Goal: Information Seeking & Learning: Check status

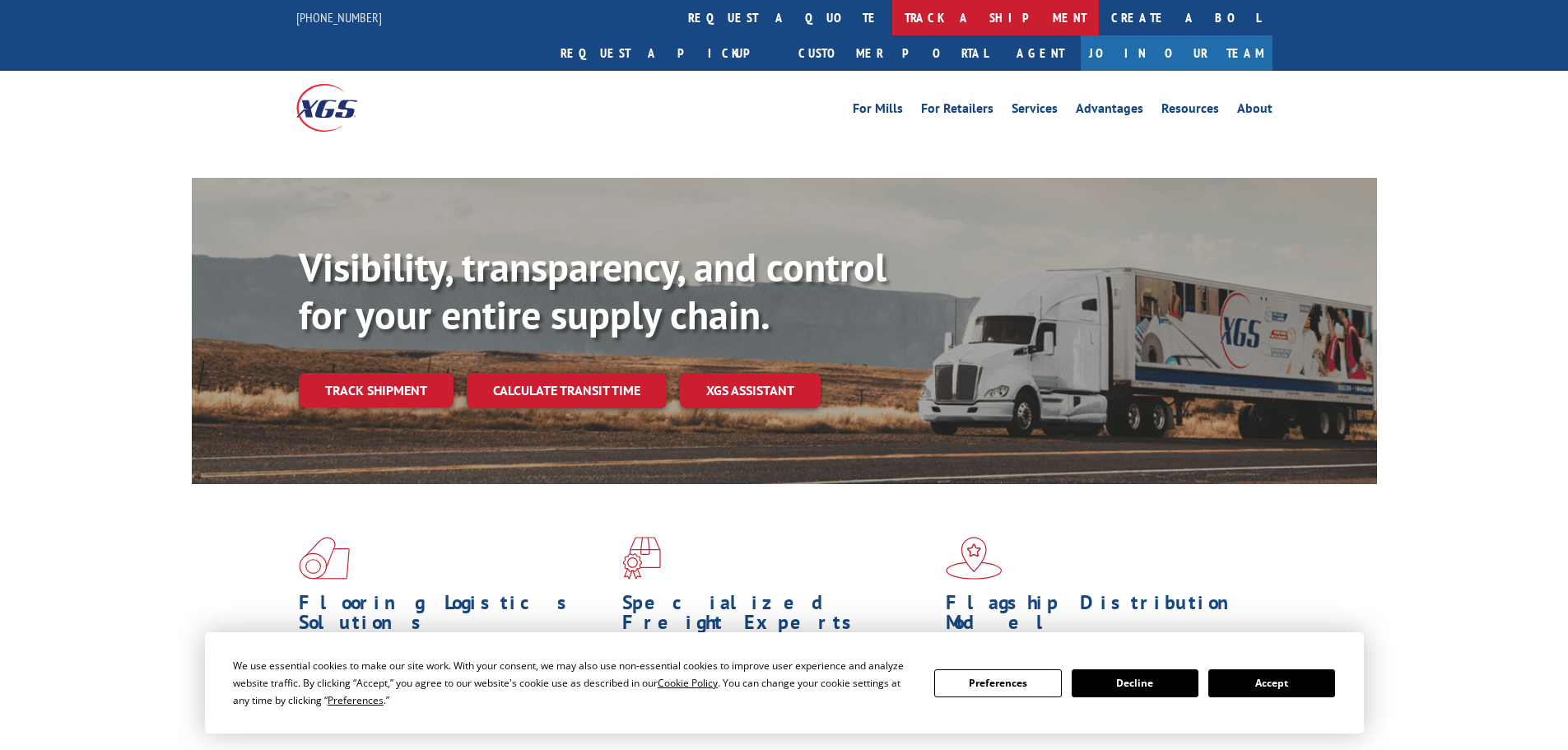
click at [893, 19] on link "track a shipment" at bounding box center [996, 18] width 207 height 35
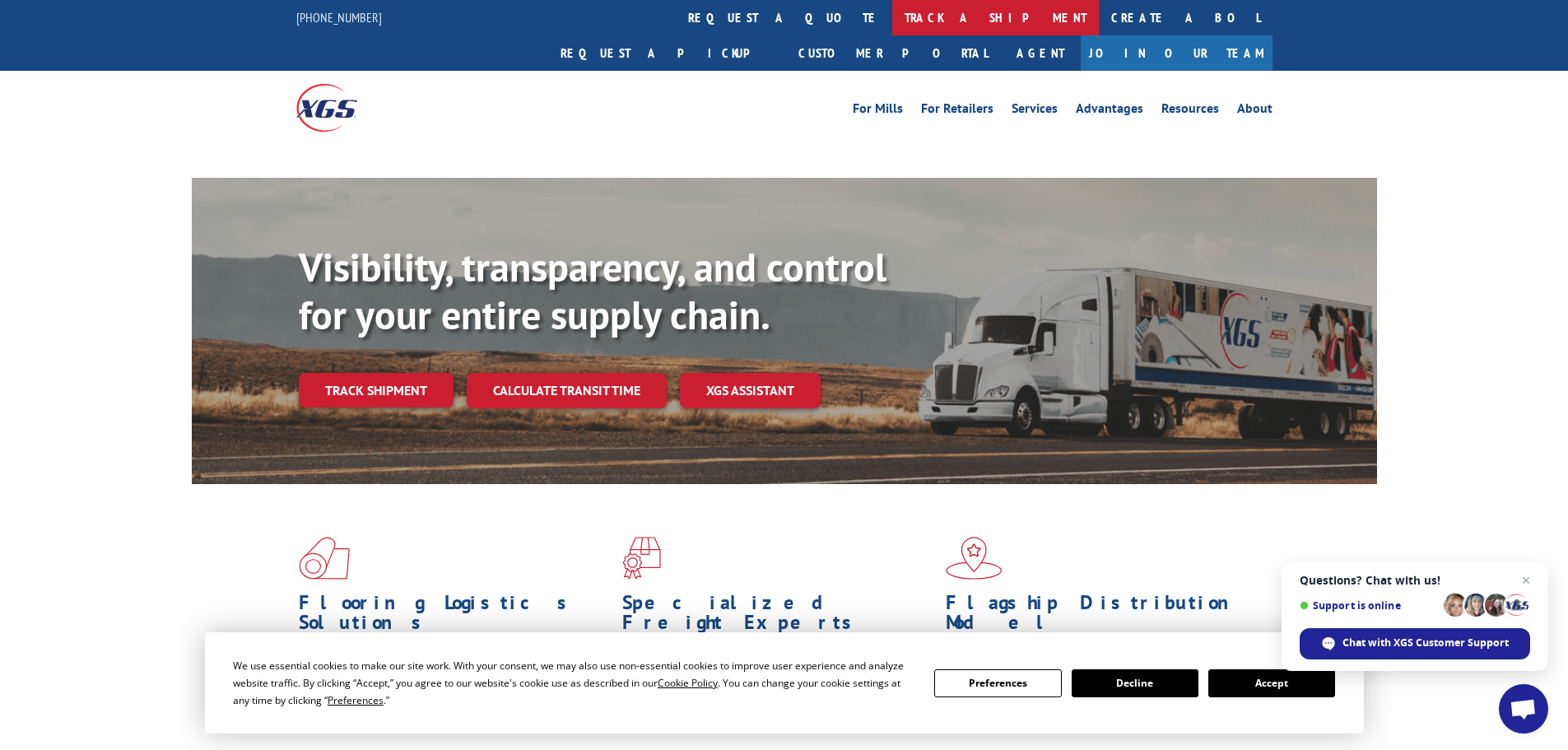
click at [893, 20] on link "track a shipment" at bounding box center [996, 18] width 207 height 35
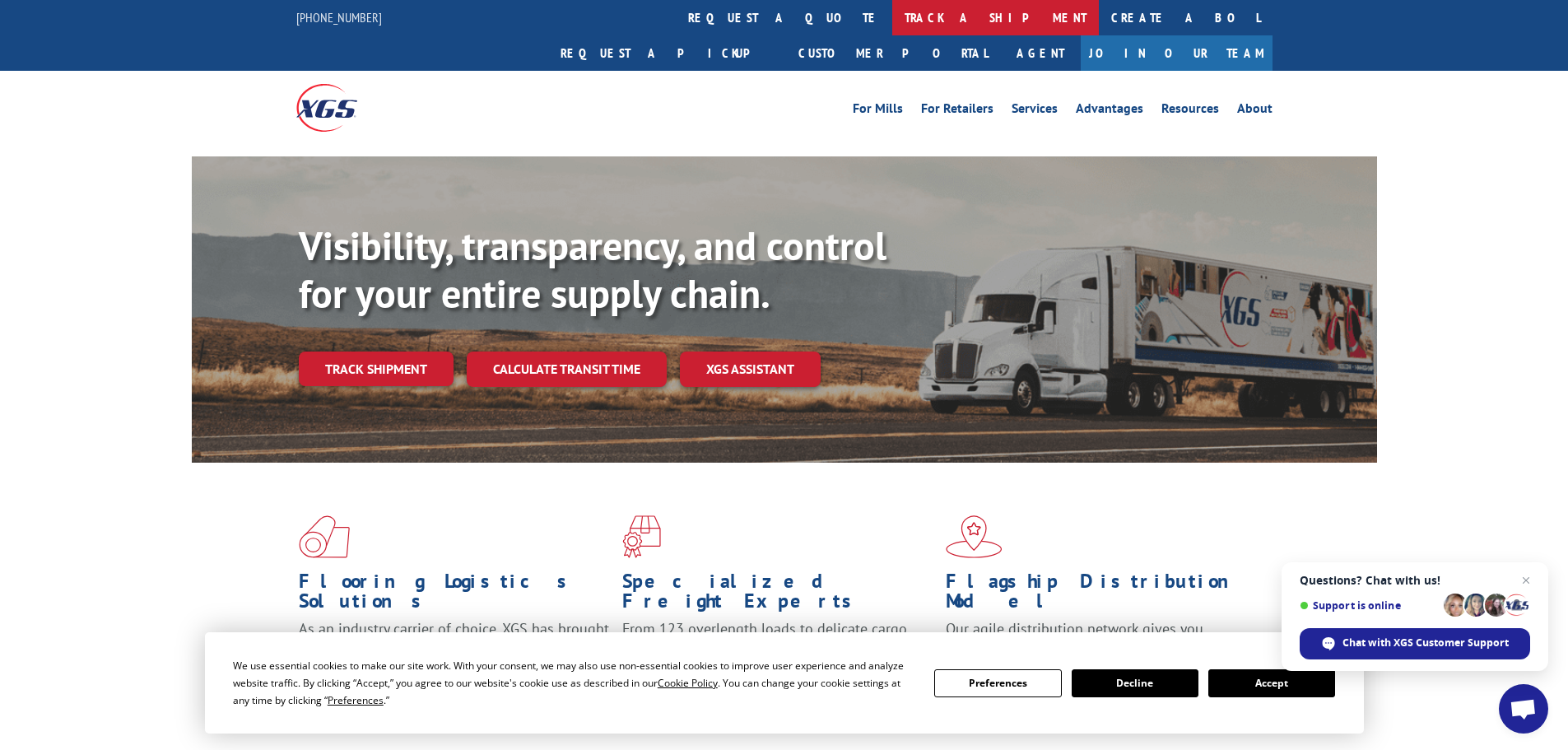
click at [893, 27] on link "track a shipment" at bounding box center [996, 18] width 207 height 35
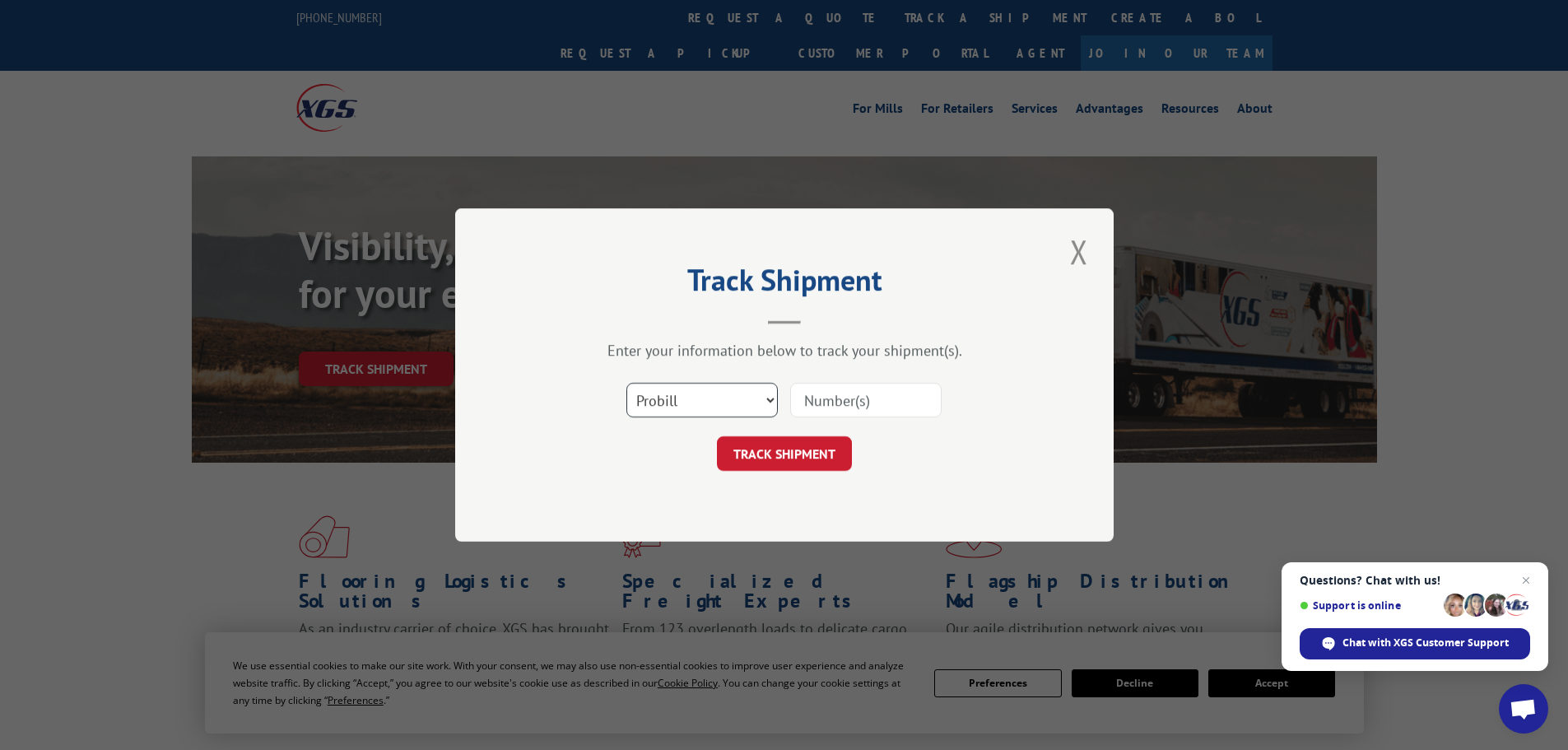
click at [767, 412] on select "Select category... Probill BOL PO" at bounding box center [702, 400] width 152 height 34
select select "bol"
click at [627, 383] on select "Select category... Probill BOL PO" at bounding box center [702, 400] width 152 height 34
click at [871, 408] on input at bounding box center [866, 400] width 152 height 34
paste input "5943007"
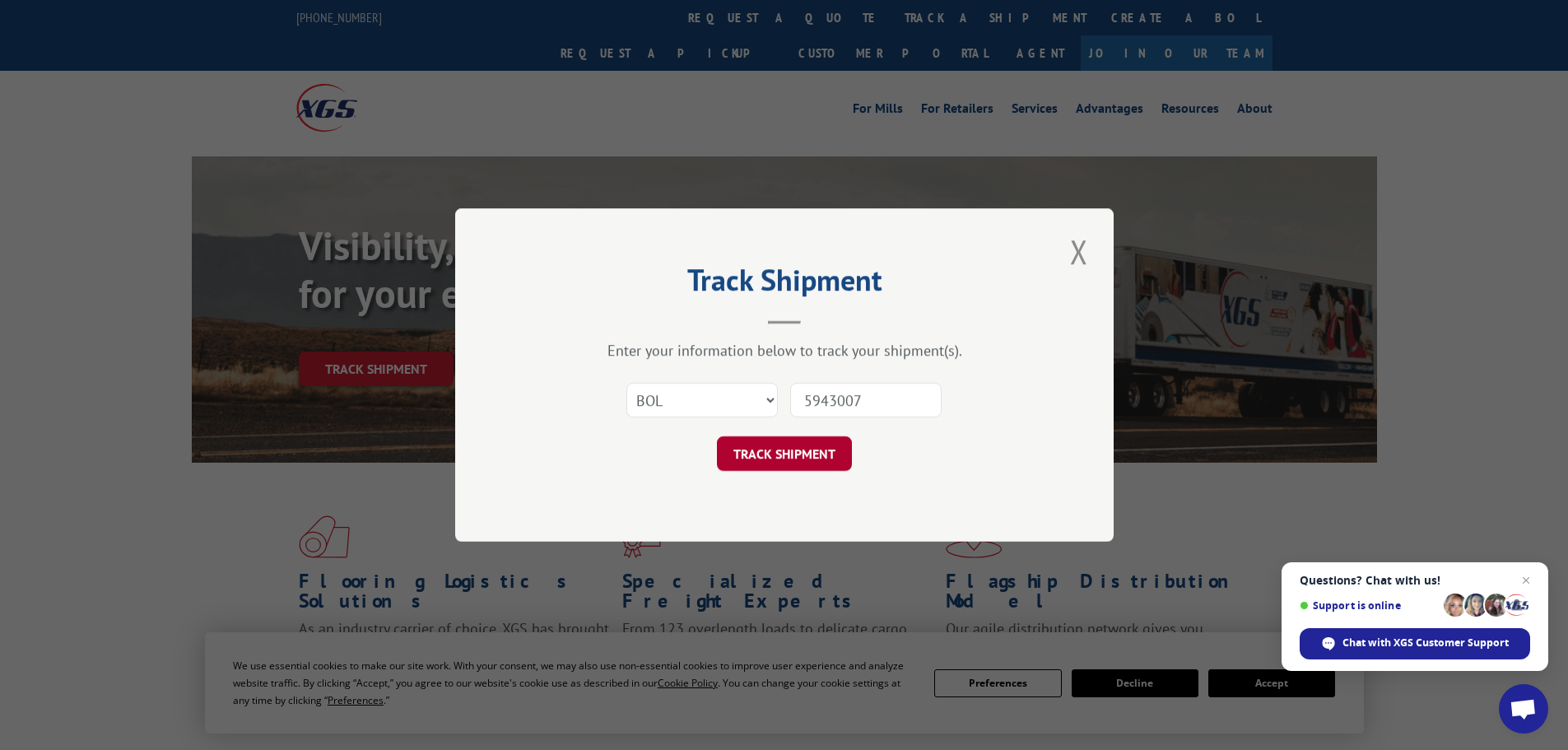
type input "5943007"
click at [845, 453] on button "TRACK SHIPMENT" at bounding box center [784, 453] width 135 height 34
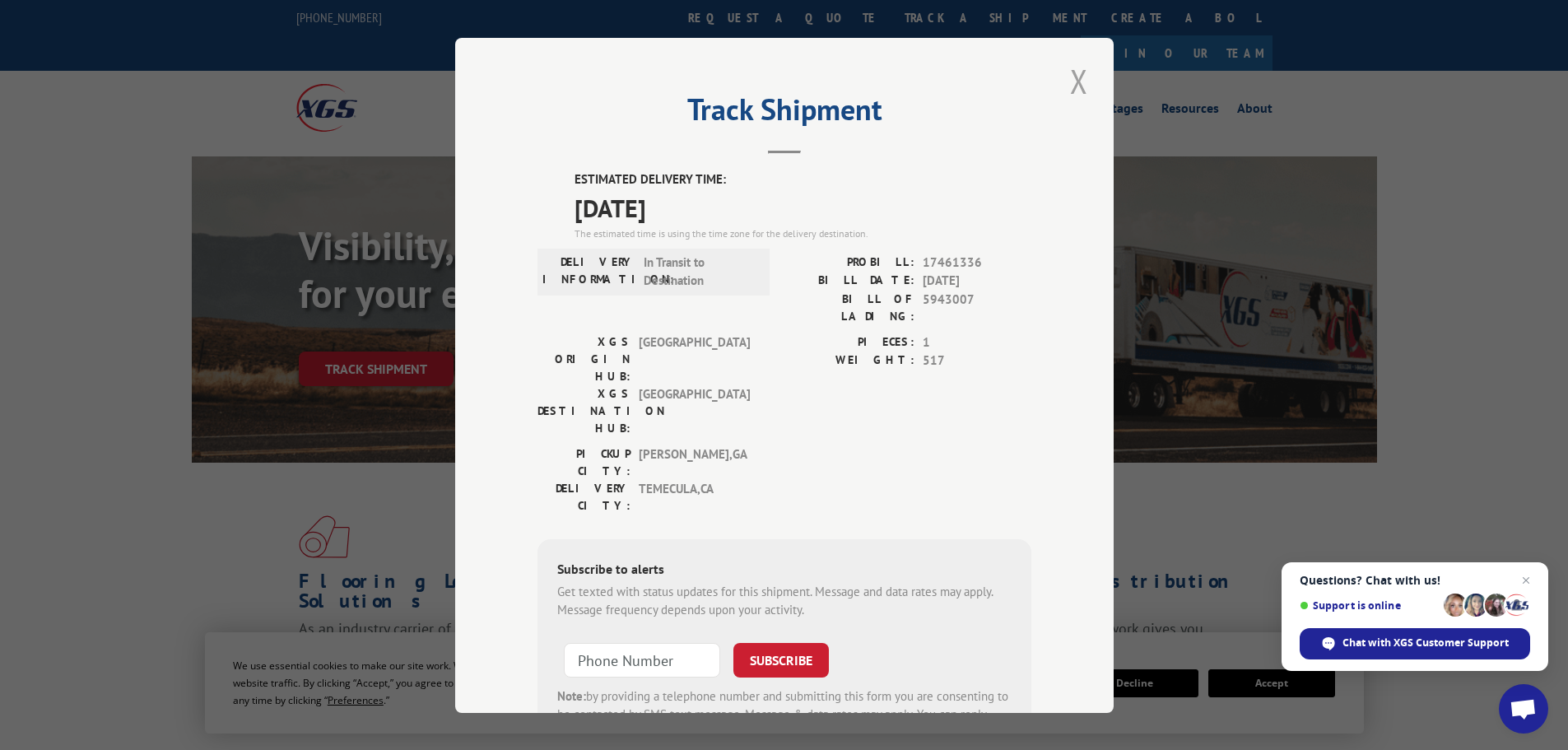
click at [1079, 77] on button "Close modal" at bounding box center [1079, 81] width 28 height 45
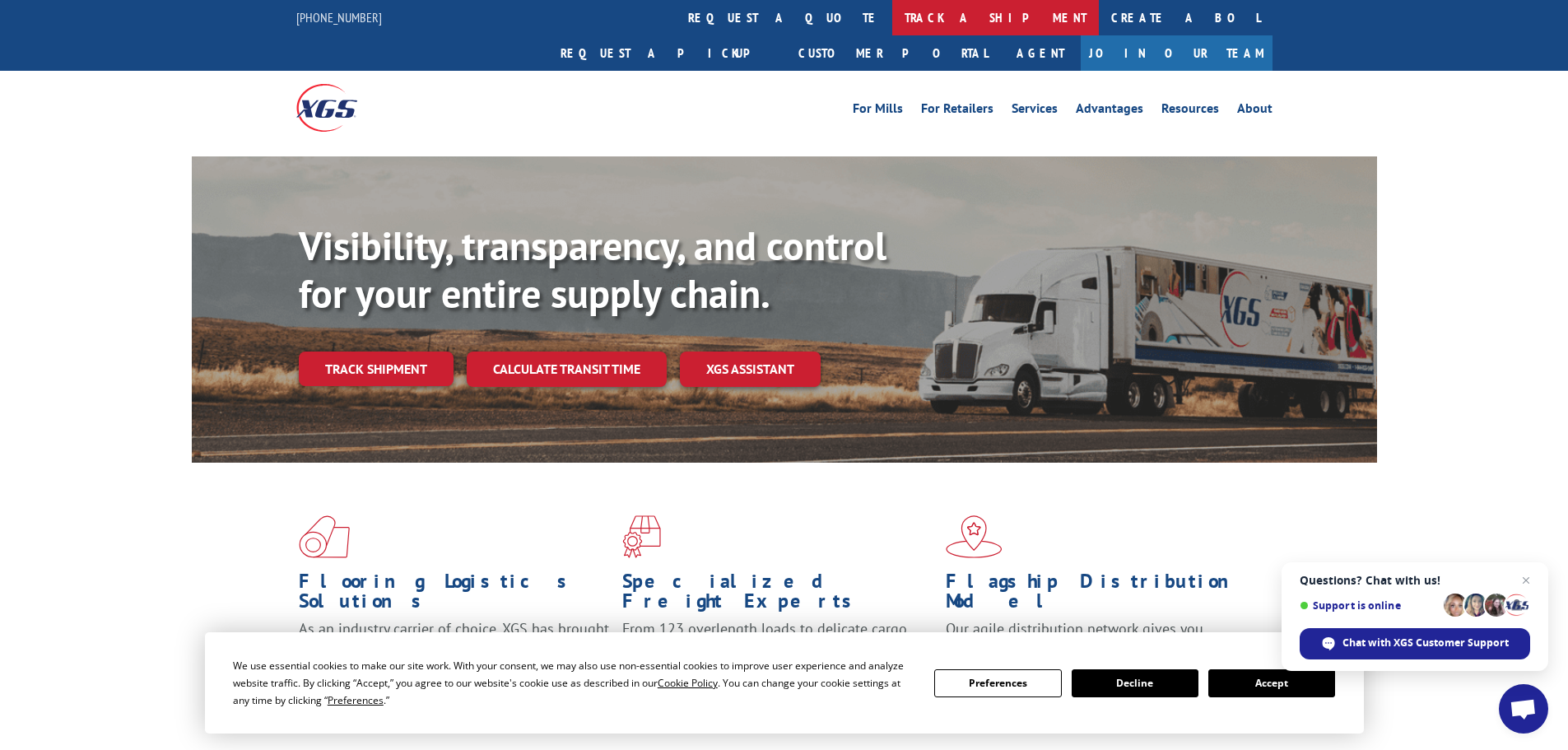
click at [893, 3] on link "track a shipment" at bounding box center [996, 18] width 207 height 35
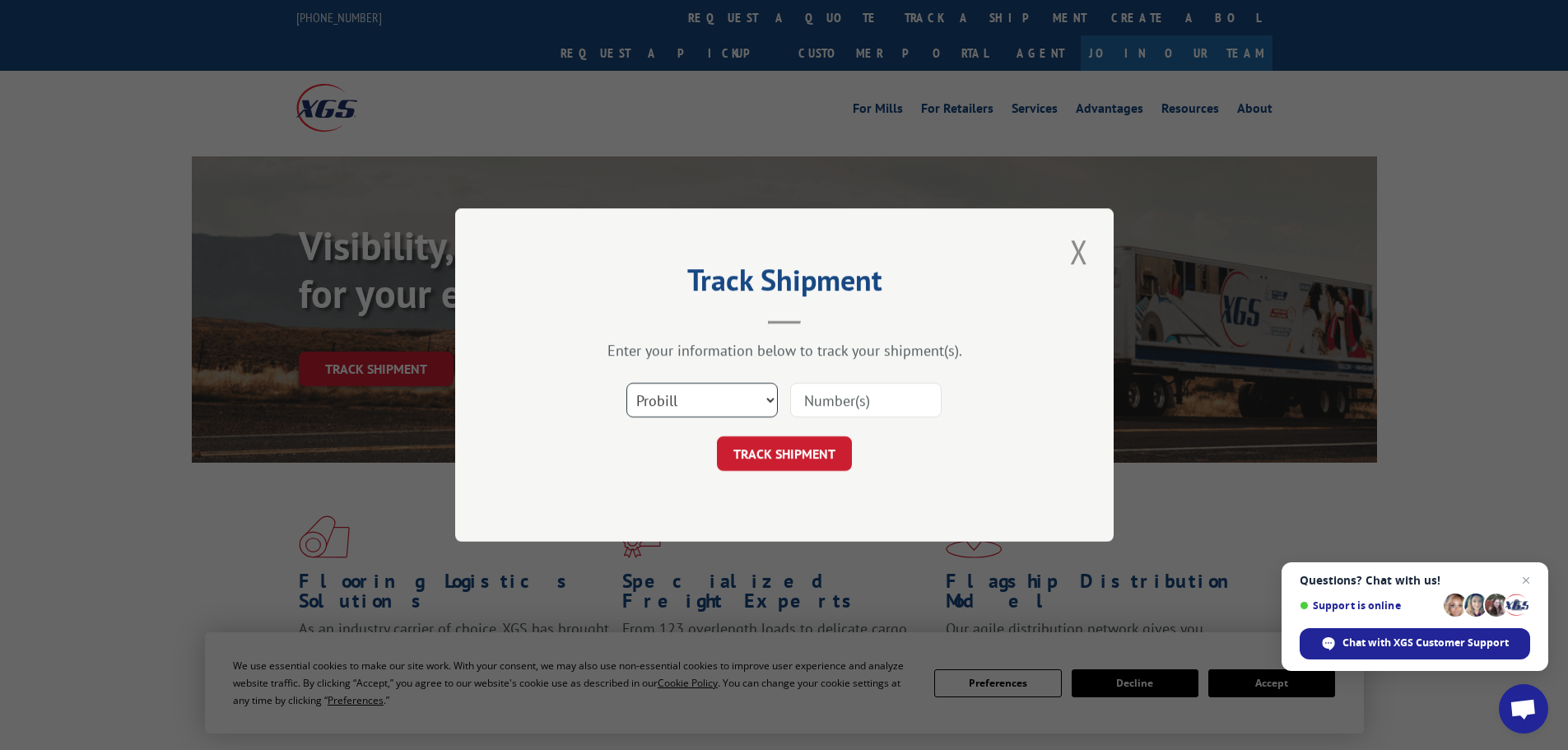
click at [655, 400] on select "Select category... Probill BOL PO" at bounding box center [702, 400] width 152 height 34
select select "po"
click at [627, 383] on select "Select category... Probill BOL PO" at bounding box center [702, 400] width 152 height 34
paste input "13503868"
type input "13503868"
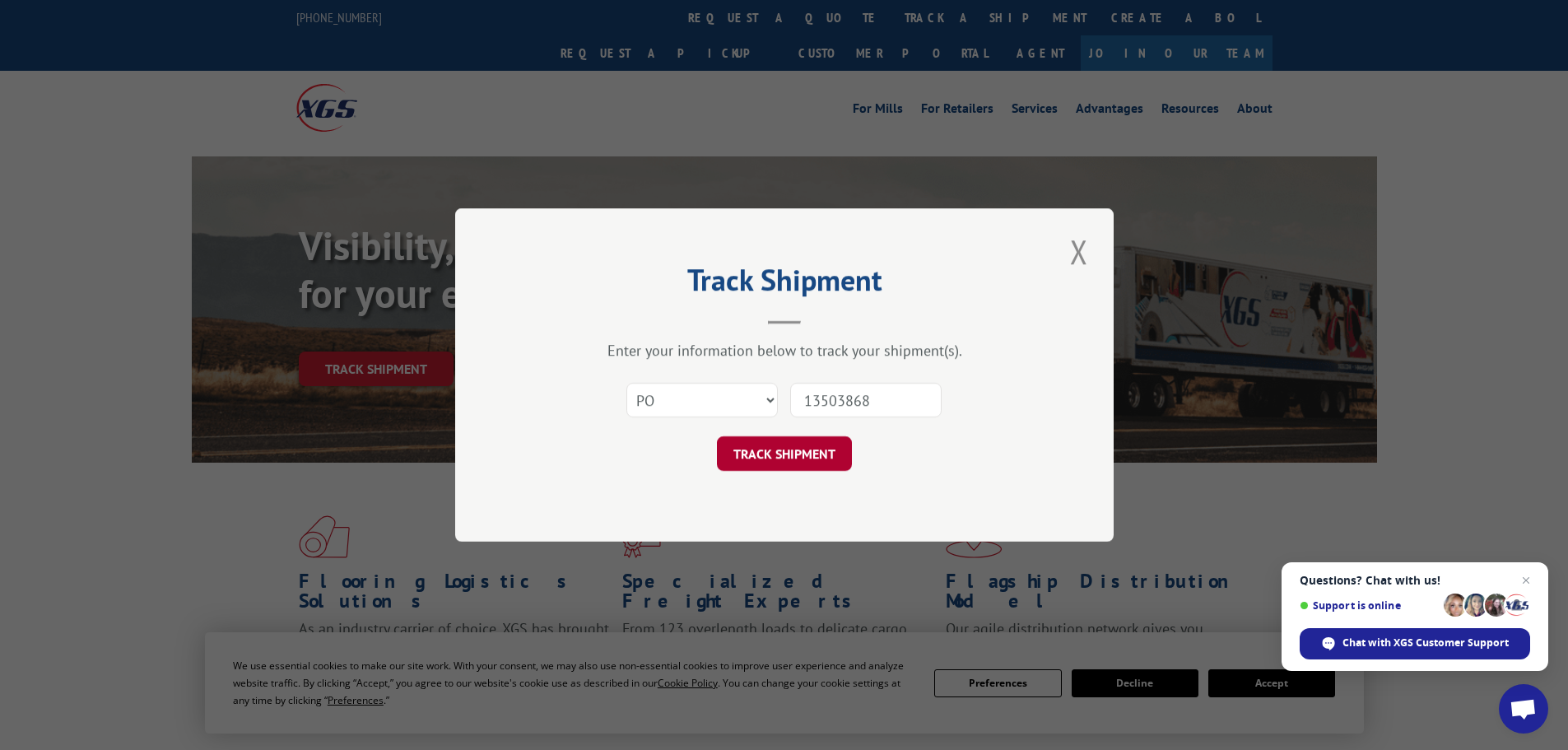
click at [773, 465] on button "TRACK SHIPMENT" at bounding box center [784, 453] width 135 height 34
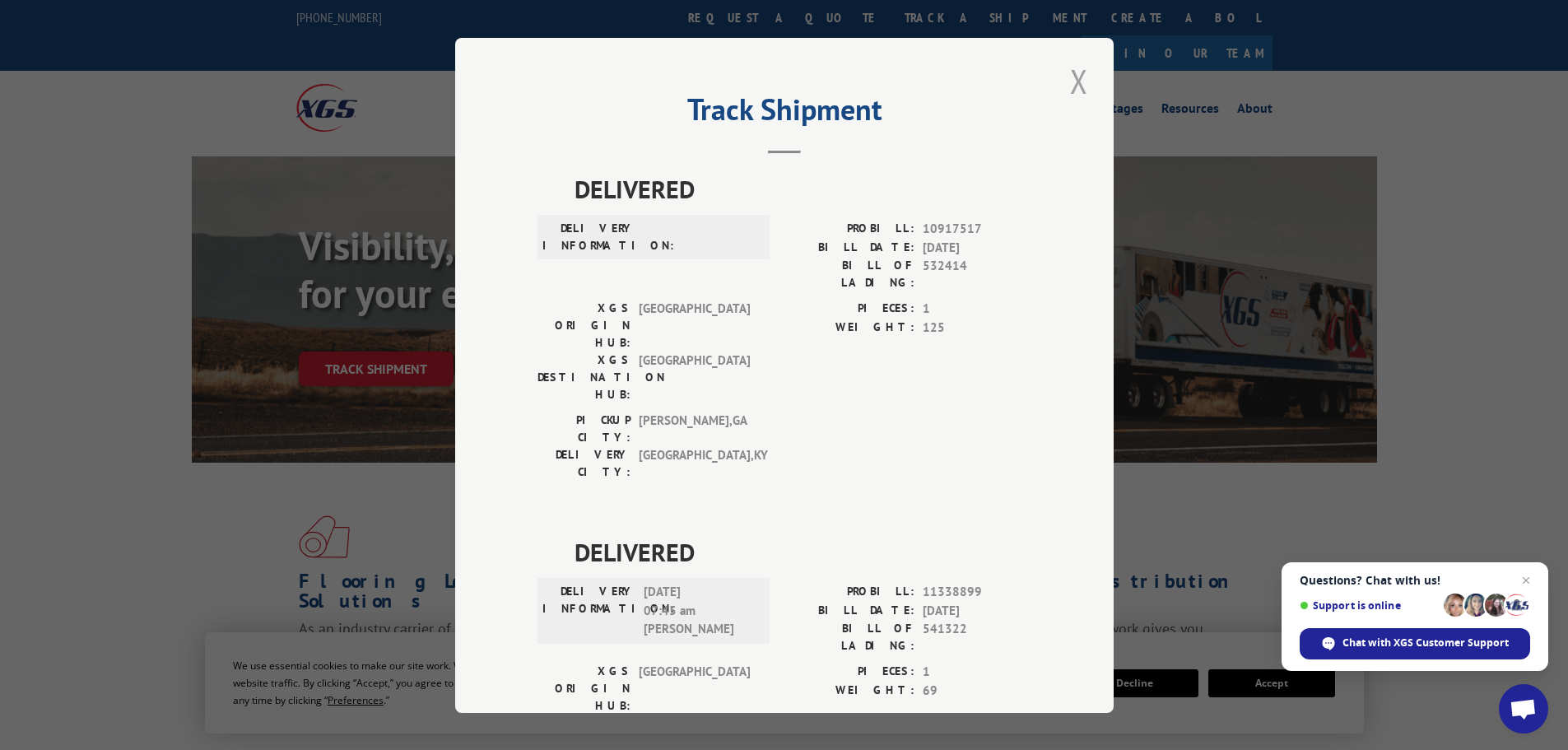
click at [1065, 79] on button "Close modal" at bounding box center [1079, 81] width 28 height 45
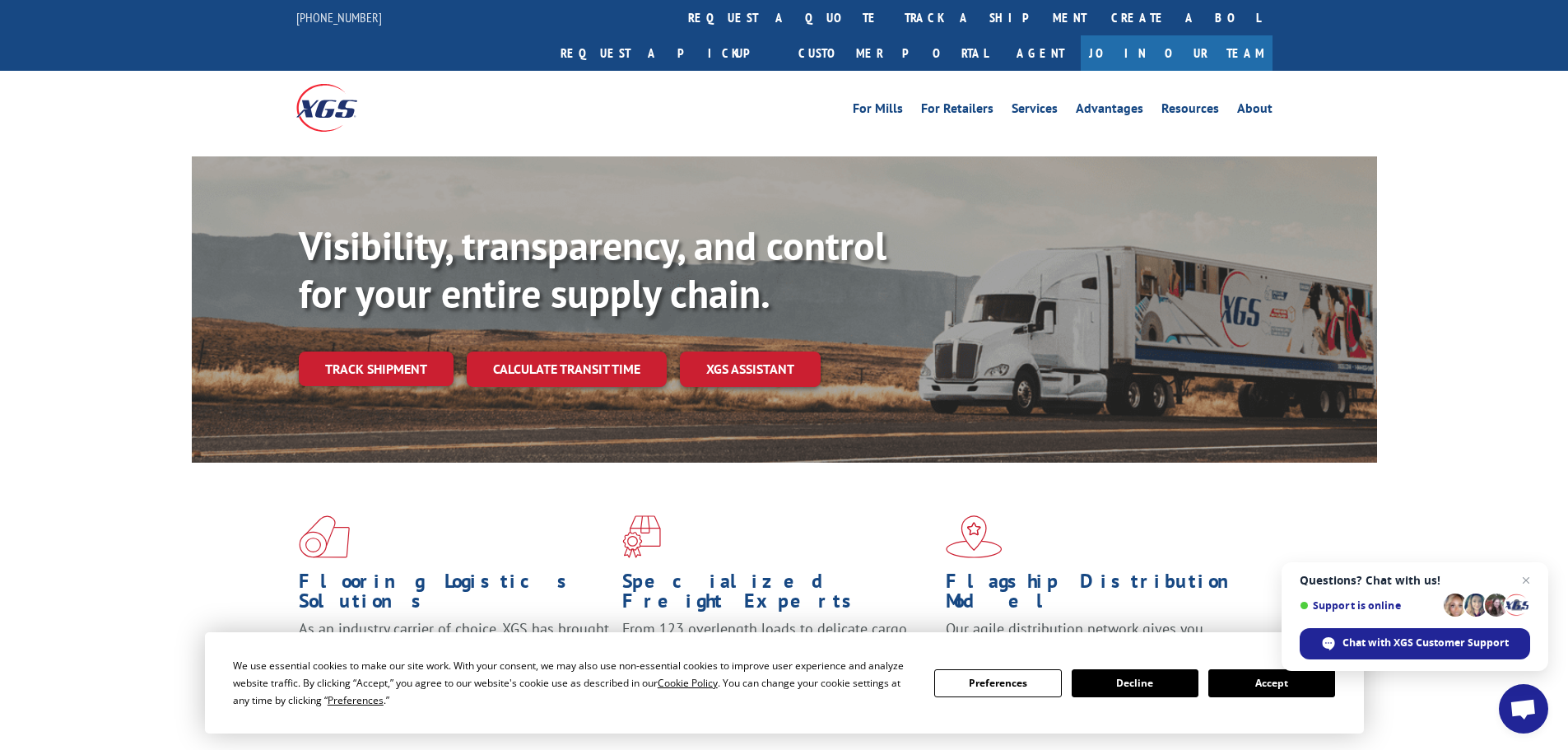
drag, startPoint x: 725, startPoint y: 11, endPoint x: 753, endPoint y: 90, distance: 83.8
click at [893, 11] on link "track a shipment" at bounding box center [996, 18] width 207 height 35
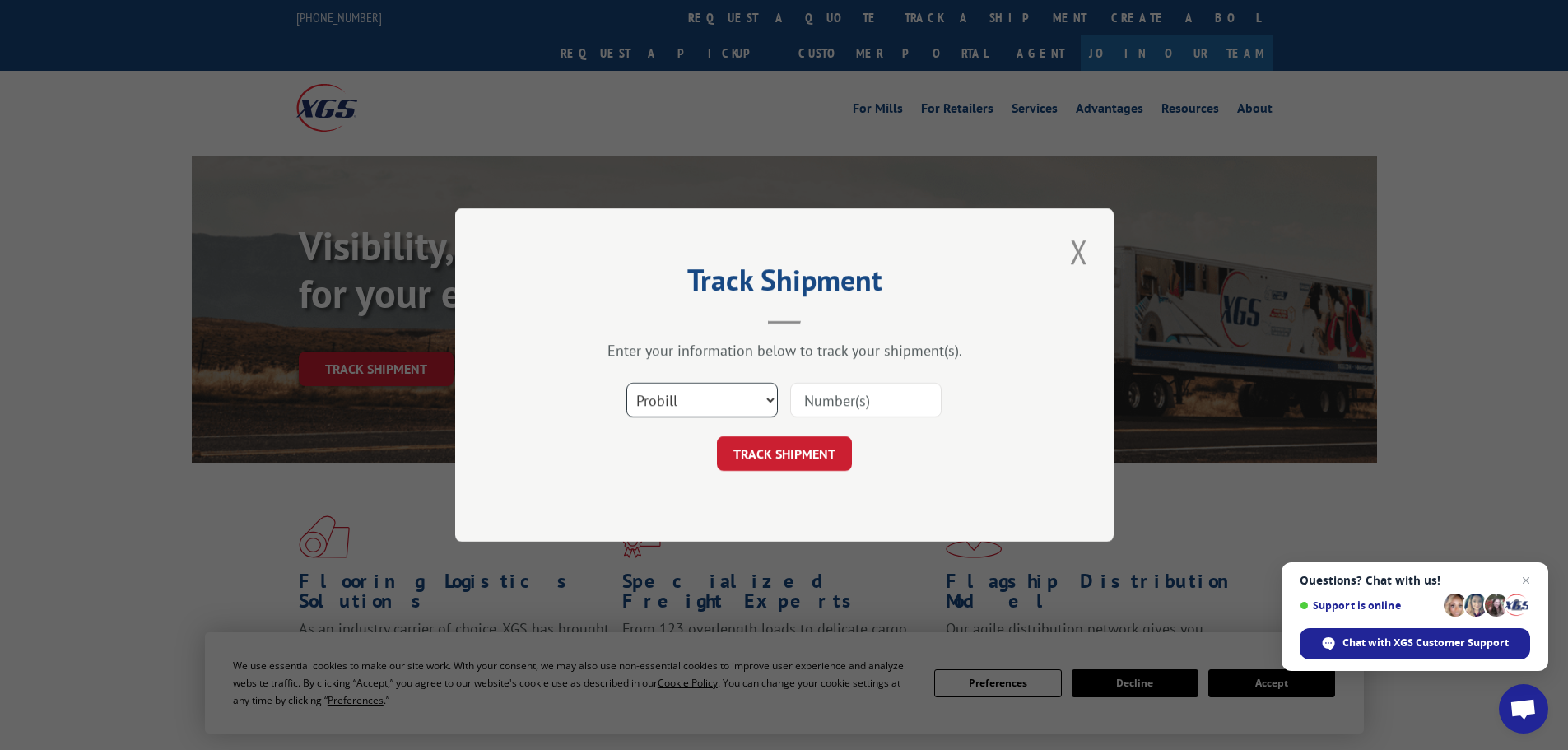
click at [731, 405] on select "Select category... Probill BOL PO" at bounding box center [702, 400] width 152 height 34
